Goal: Check status: Check status

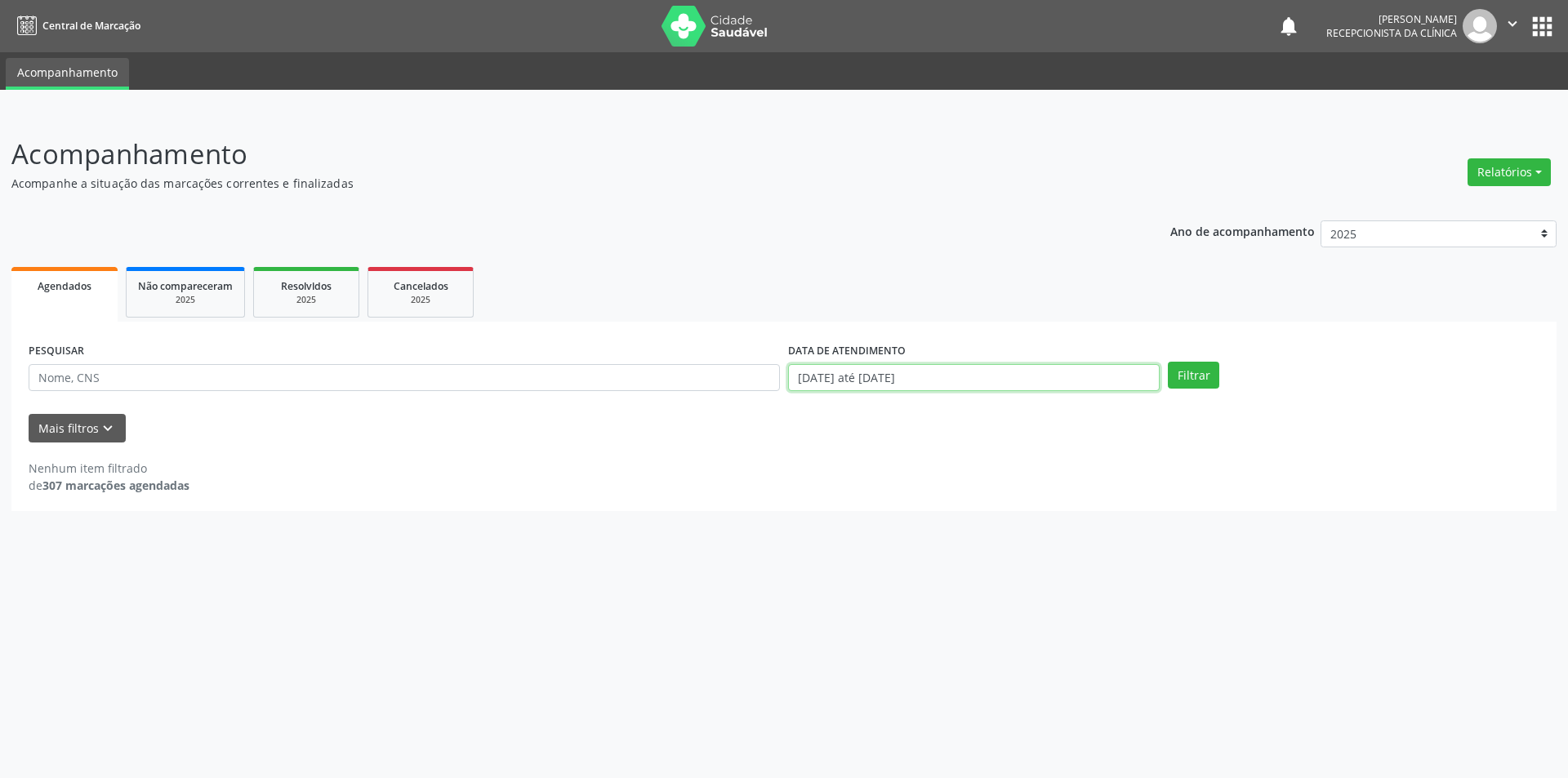
click at [1031, 382] on input "[DATE] até [DATE]" at bounding box center [973, 378] width 371 height 28
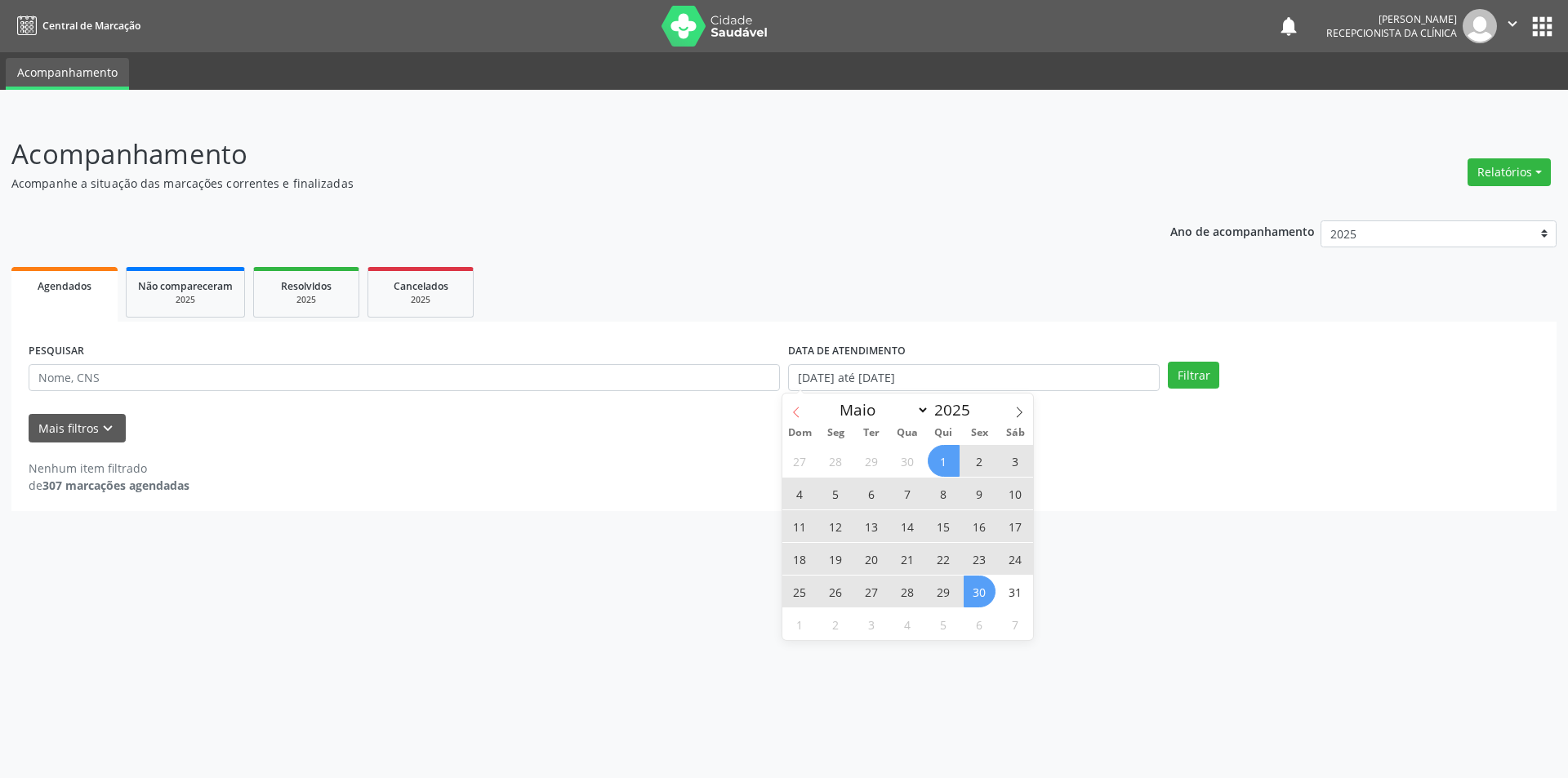
click at [800, 414] on icon at bounding box center [796, 412] width 12 height 12
select select "3"
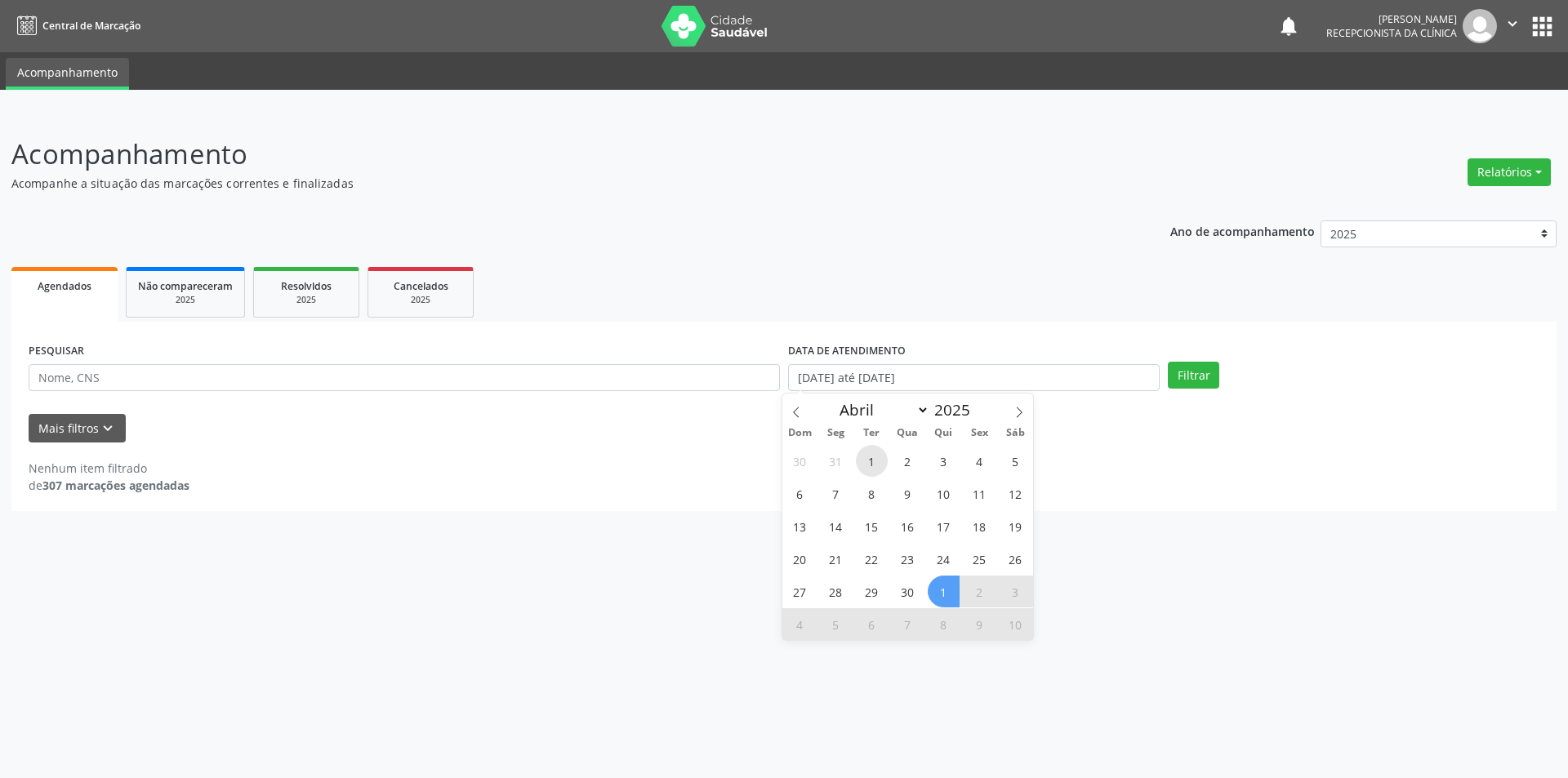
click at [880, 461] on span "1" at bounding box center [871, 461] width 32 height 32
type input "[DATE]"
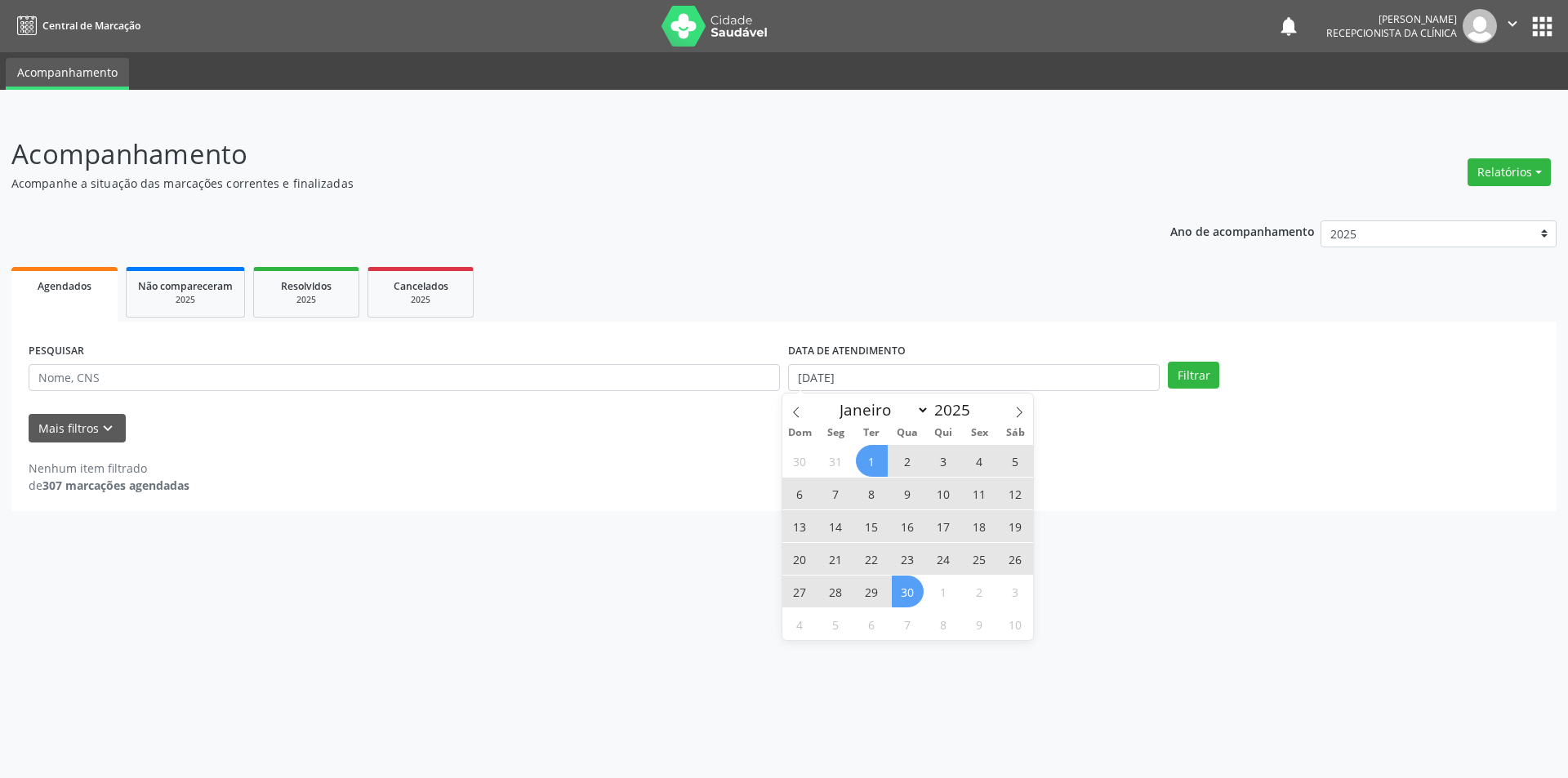
click at [910, 599] on span "30" at bounding box center [908, 591] width 32 height 32
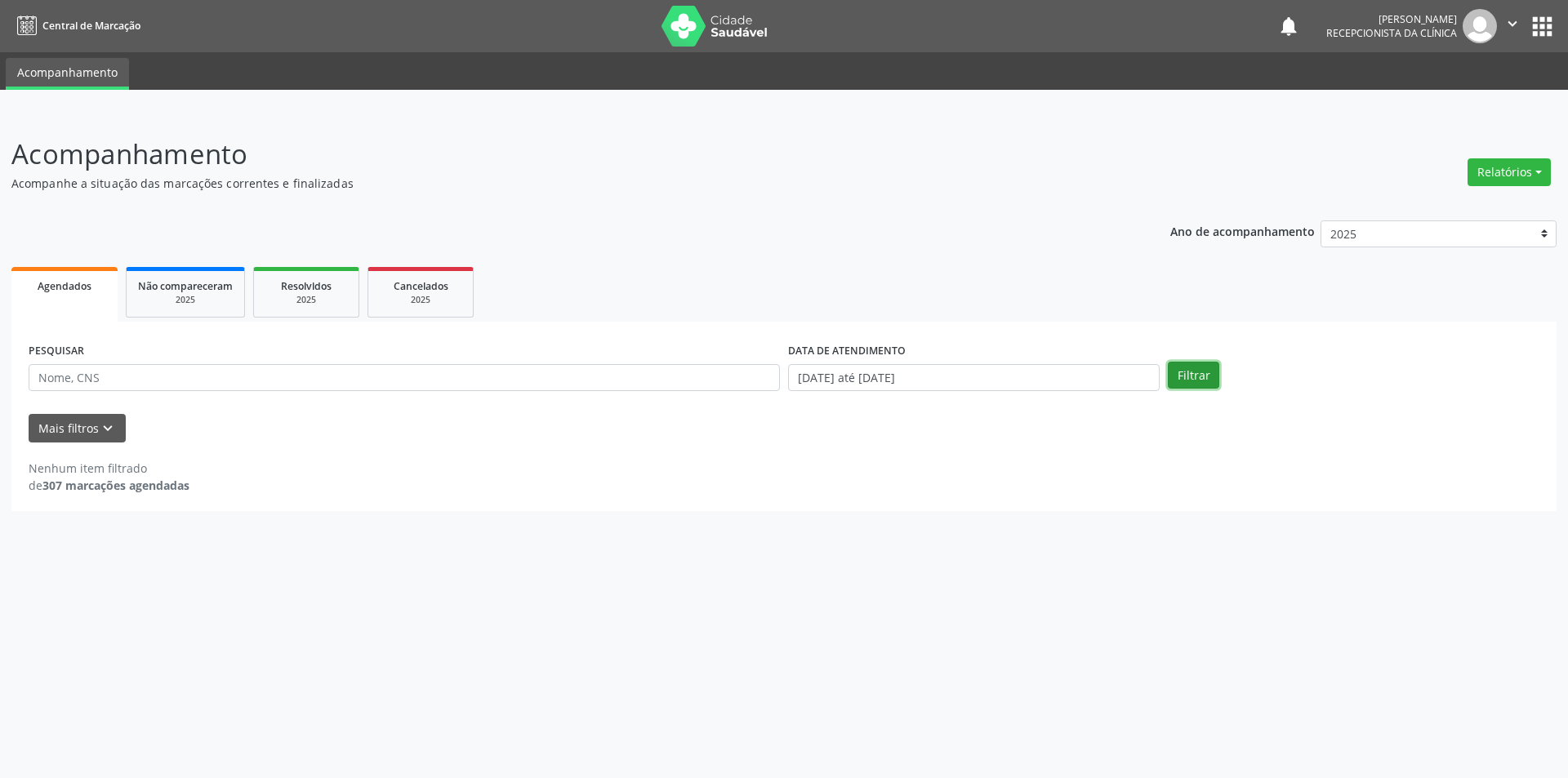
click at [1188, 368] on button "Filtrar" at bounding box center [1193, 375] width 51 height 28
click at [56, 282] on span "Agendados" at bounding box center [64, 286] width 54 height 14
click at [292, 300] on div "2025" at bounding box center [306, 300] width 82 height 12
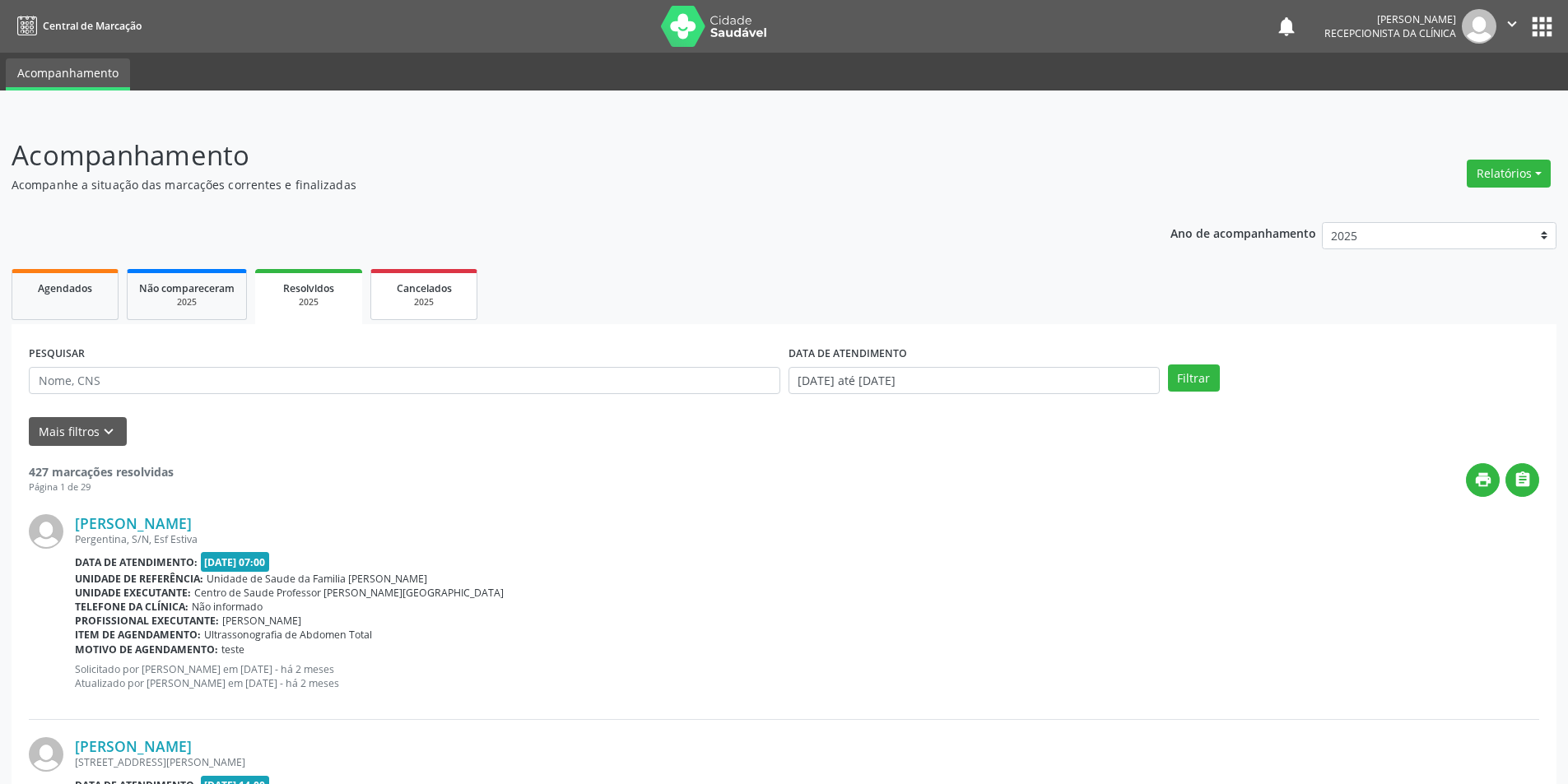
click at [430, 299] on div "2025" at bounding box center [423, 302] width 82 height 12
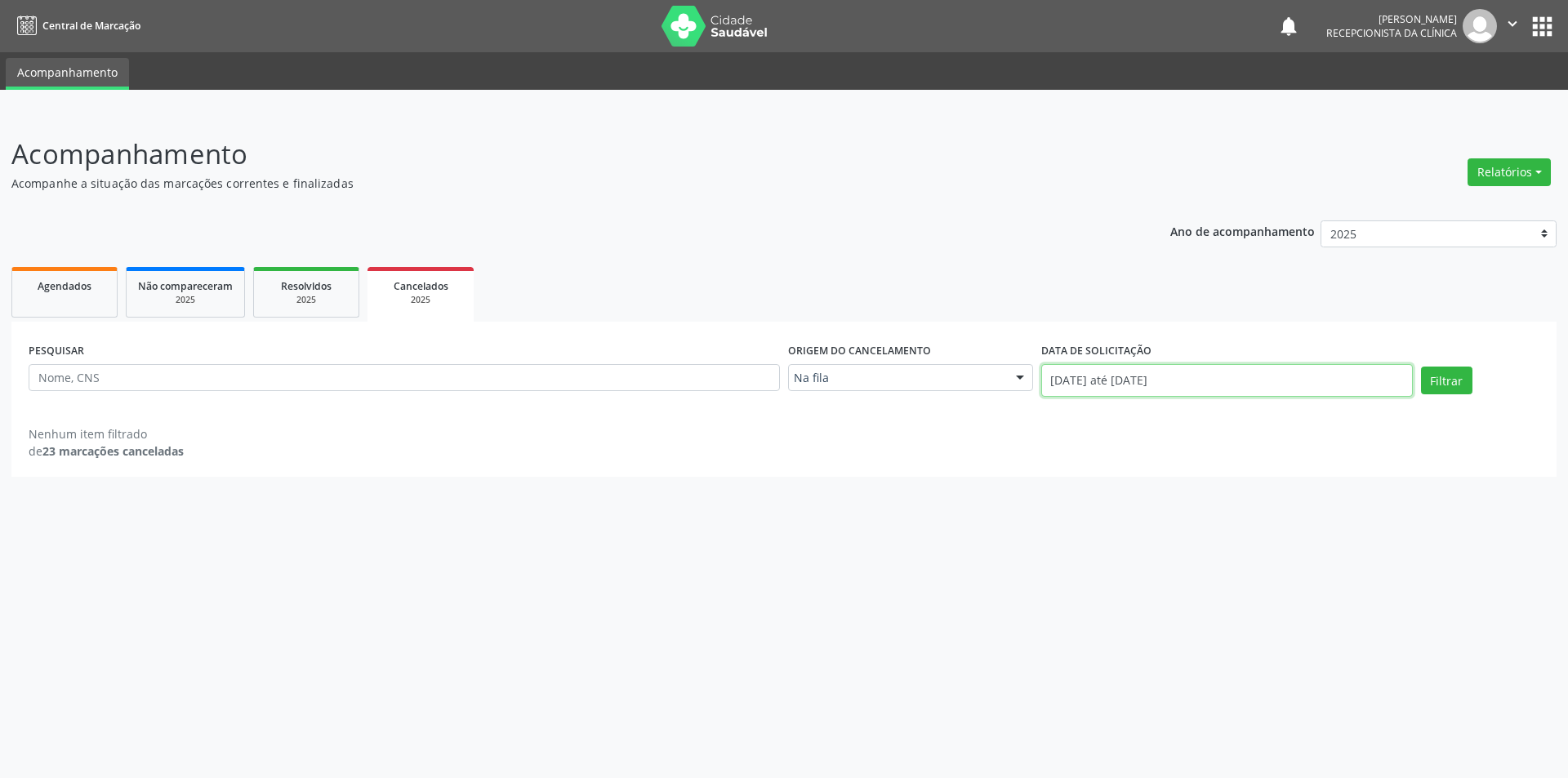
click at [1244, 388] on input "[DATE] até [DATE]" at bounding box center [1227, 380] width 371 height 33
click at [1262, 414] on span at bounding box center [1271, 412] width 28 height 28
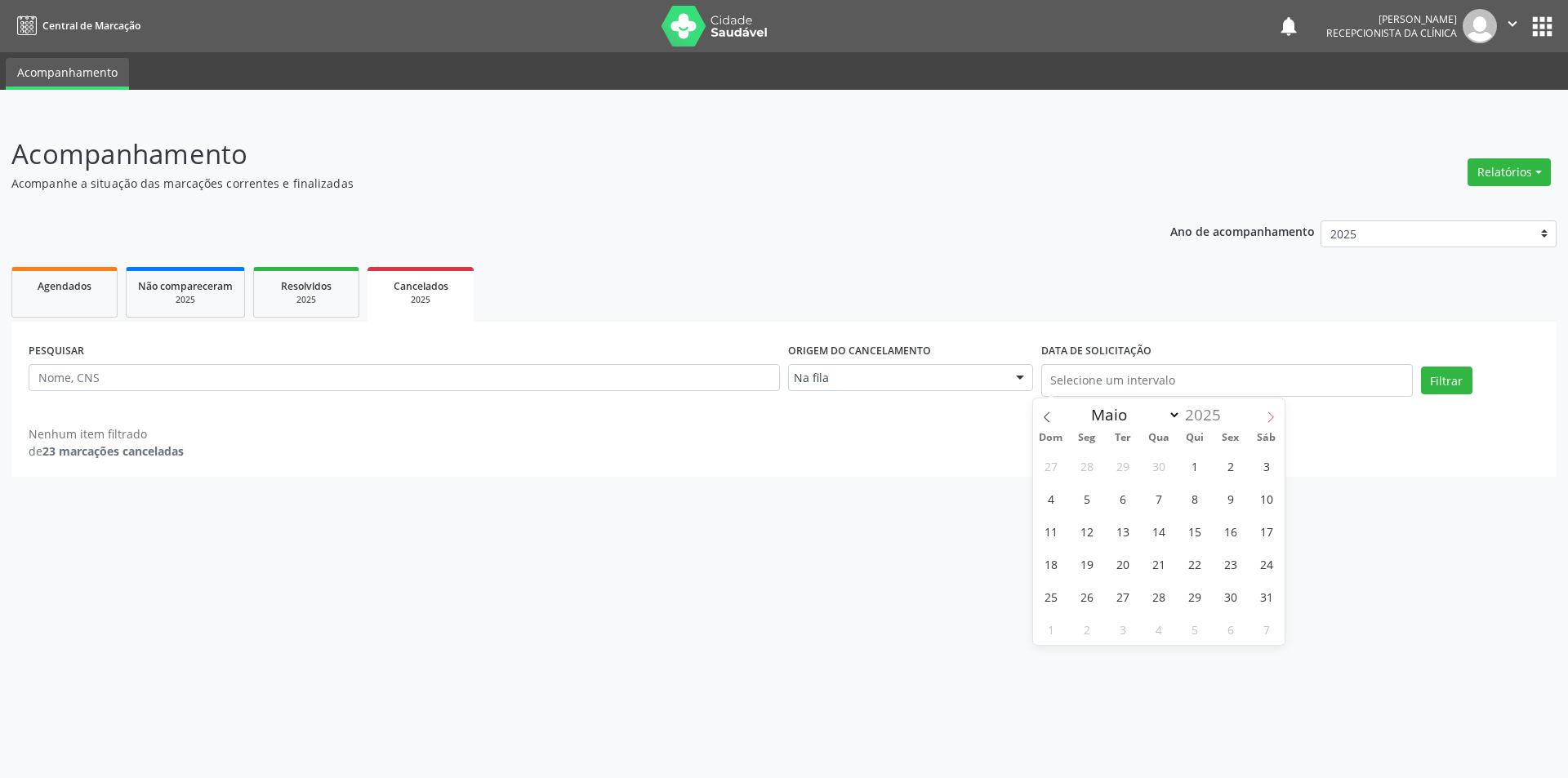
click at [1262, 414] on span at bounding box center [1271, 412] width 28 height 28
click at [1267, 419] on icon at bounding box center [1271, 417] width 12 height 12
select select "8"
